Goal: Find specific fact: Find specific fact

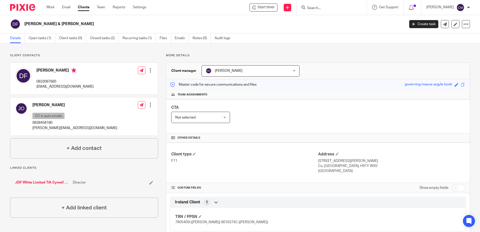
click at [323, 4] on form at bounding box center [332, 7] width 53 height 6
click at [324, 8] on input "Search" at bounding box center [328, 8] width 45 height 5
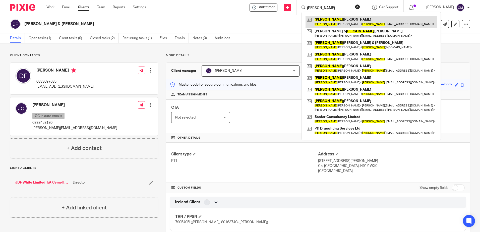
type input "[PERSON_NAME]"
click at [326, 20] on link at bounding box center [370, 22] width 131 height 12
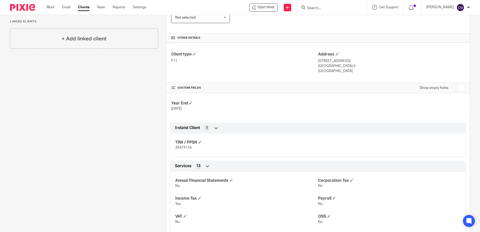
scroll to position [100, 0]
drag, startPoint x: 194, startPoint y: 146, endPoint x: 172, endPoint y: 147, distance: 21.3
click at [172, 147] on div "TRN / PPSN 3547411A" at bounding box center [318, 142] width 296 height 27
drag, startPoint x: 172, startPoint y: 147, endPoint x: 175, endPoint y: 147, distance: 3.1
copy span "3547411A"
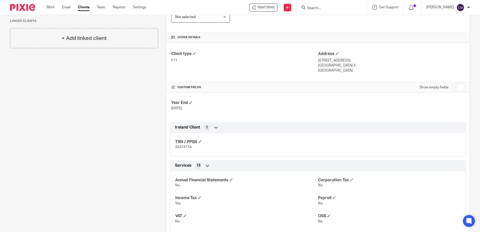
click at [320, 8] on input "Search" at bounding box center [328, 8] width 45 height 5
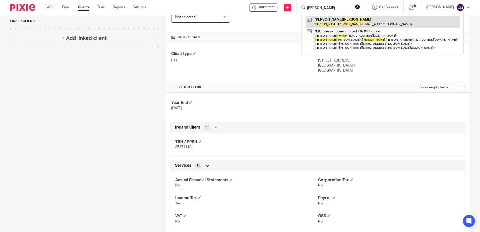
type input "MIKE RYAN"
click at [329, 20] on link at bounding box center [382, 22] width 154 height 12
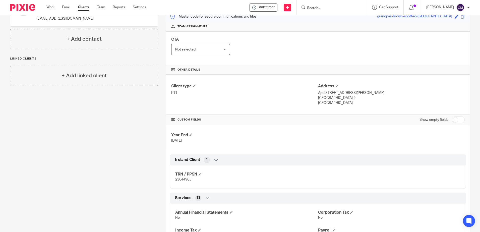
scroll to position [75, 0]
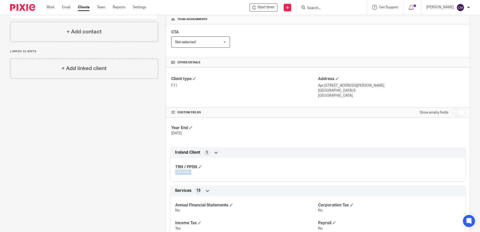
drag, startPoint x: 198, startPoint y: 173, endPoint x: 172, endPoint y: 177, distance: 25.6
click at [172, 177] on div "TRN / PPSN 2364496J" at bounding box center [318, 167] width 296 height 27
drag, startPoint x: 172, startPoint y: 177, endPoint x: 174, endPoint y: 171, distance: 6.3
copy span "2364496J"
